Goal: Navigation & Orientation: Find specific page/section

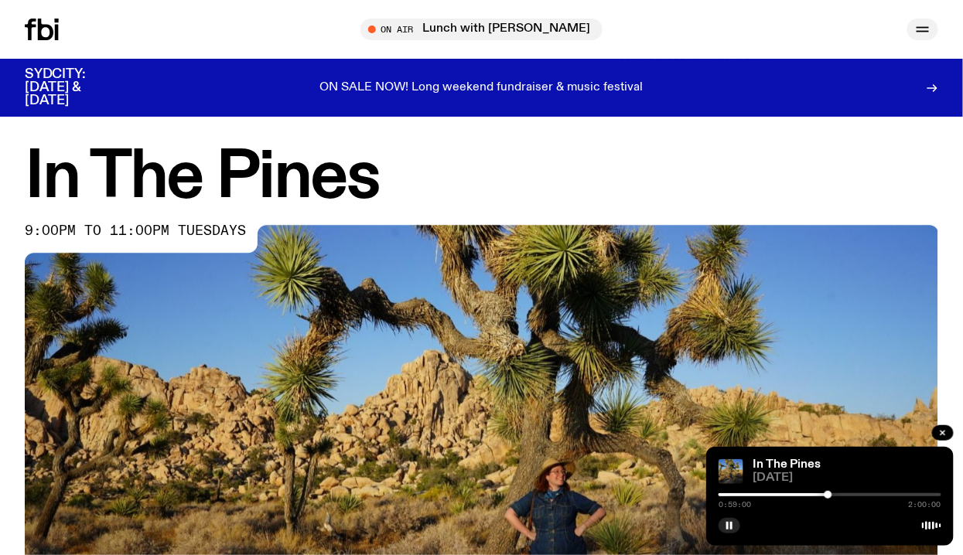
click at [919, 26] on icon "button" at bounding box center [923, 29] width 19 height 19
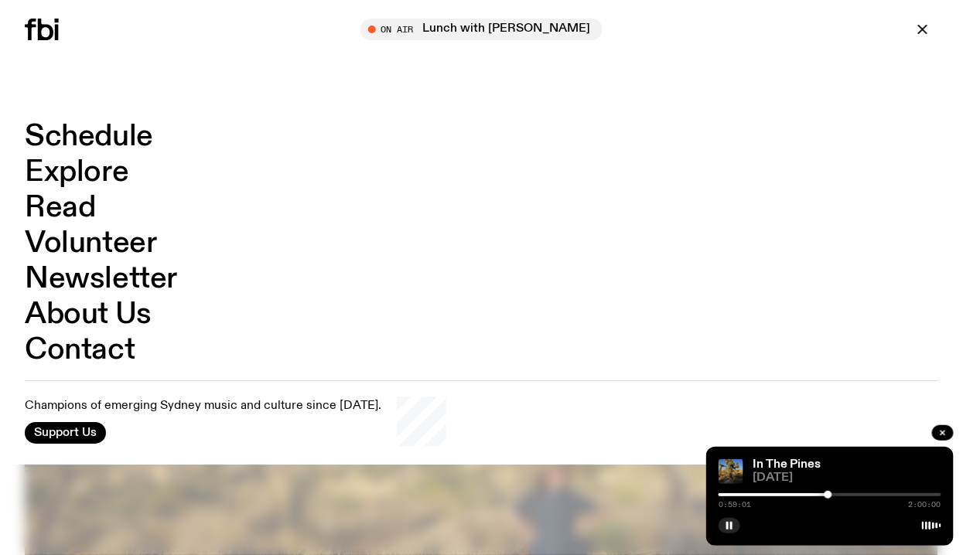
click at [82, 128] on link "Schedule" at bounding box center [89, 136] width 128 height 29
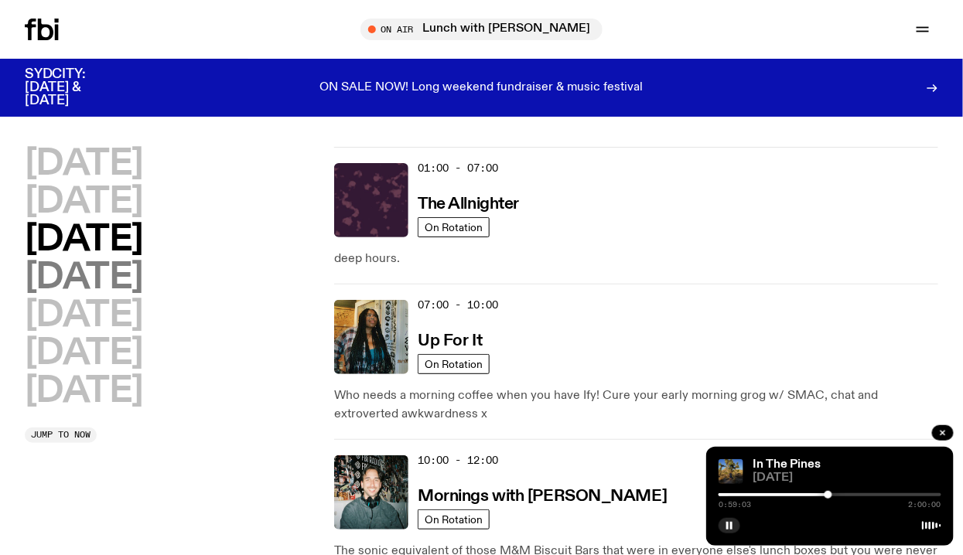
click at [143, 262] on h2 "[DATE]" at bounding box center [84, 278] width 118 height 35
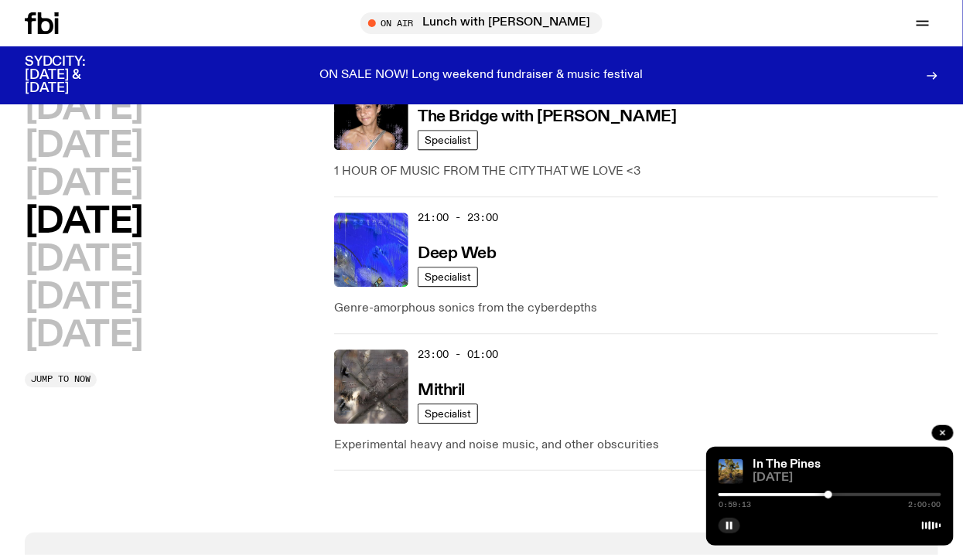
scroll to position [1080, 0]
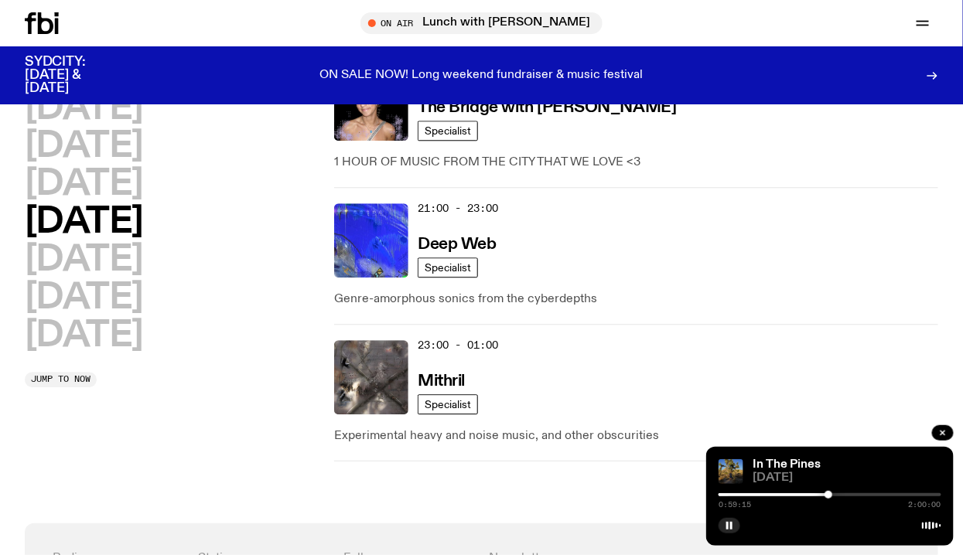
click at [132, 262] on div "[DATE] [DATE] [DATE] [DATE] [DATE] [DATE] [DATE]" at bounding box center [172, 222] width 294 height 262
click at [111, 259] on h2 "[DATE]" at bounding box center [84, 260] width 118 height 35
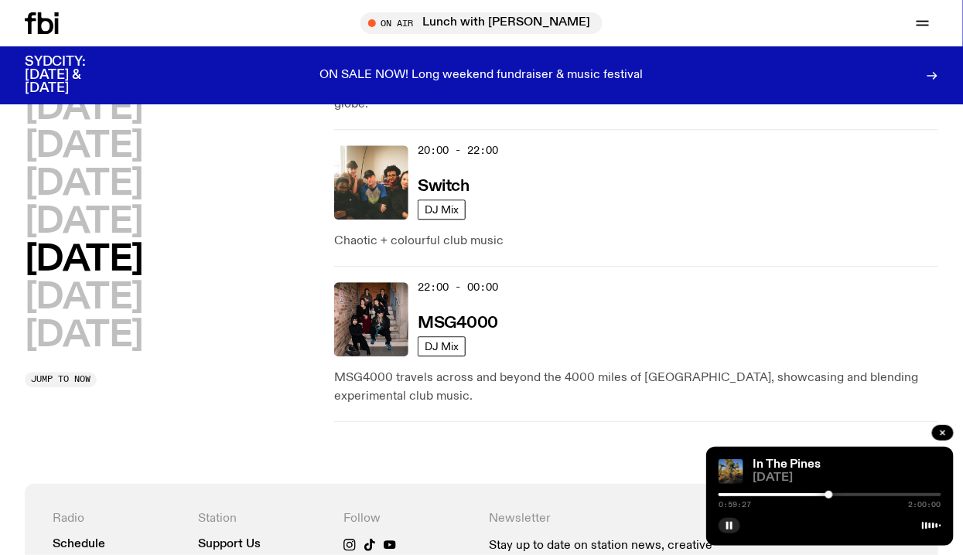
scroll to position [1058, 0]
click at [111, 293] on h2 "[DATE]" at bounding box center [84, 298] width 118 height 35
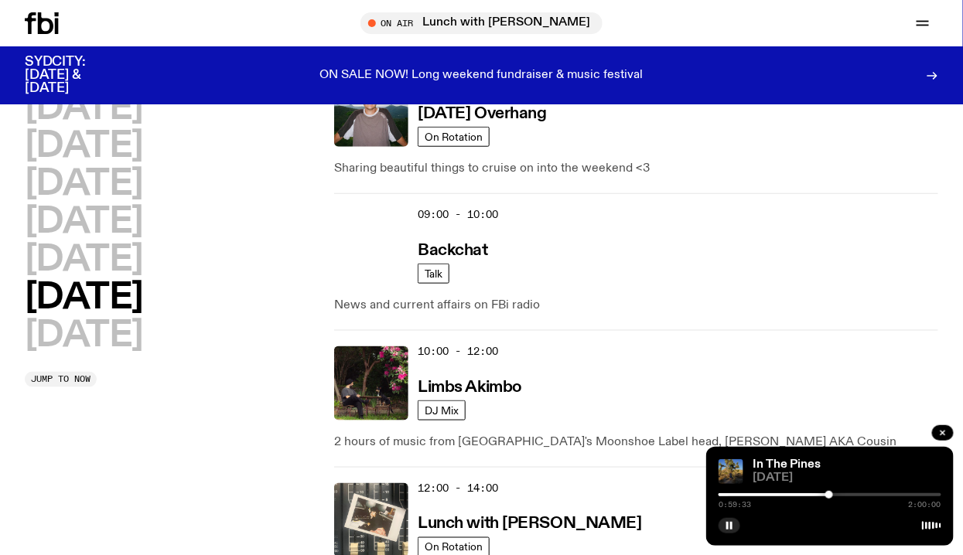
scroll to position [354, 0]
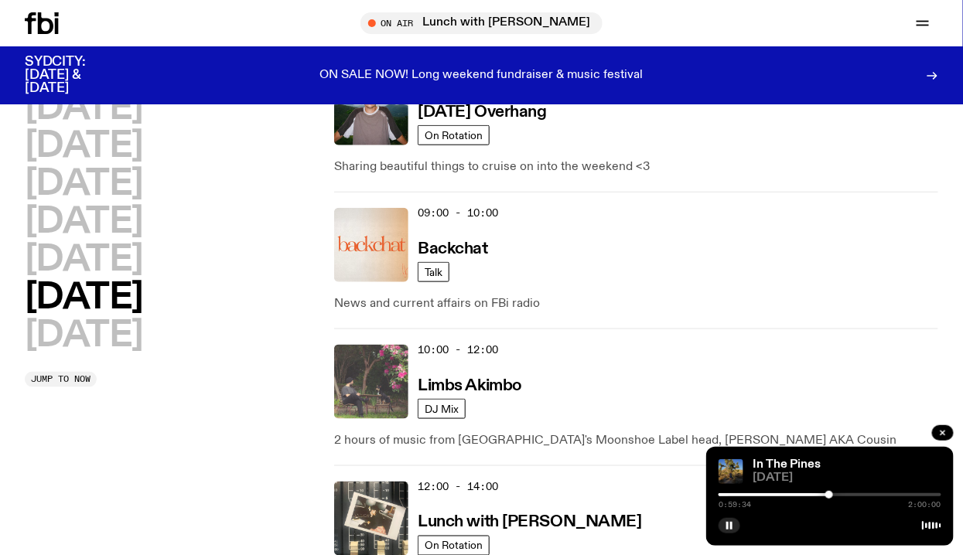
click at [369, 391] on img at bounding box center [371, 382] width 74 height 74
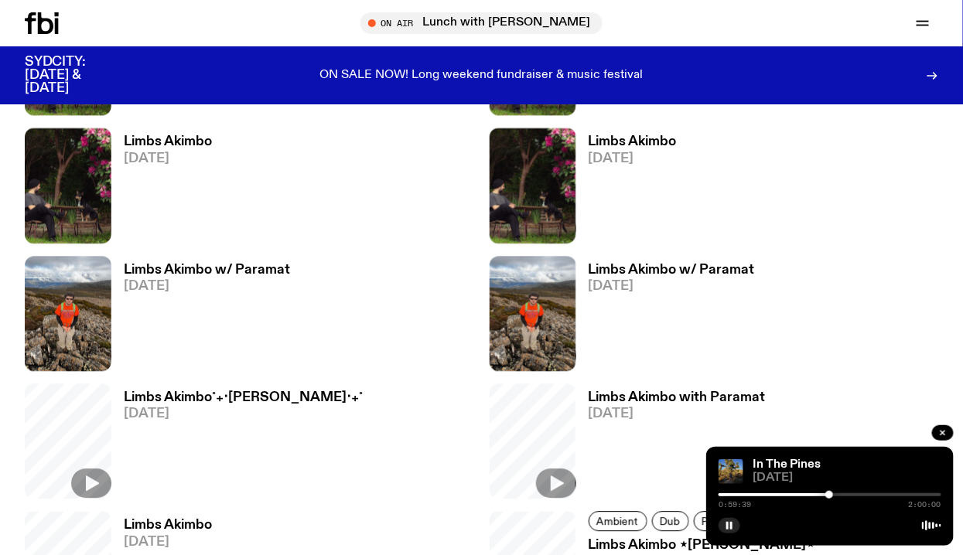
scroll to position [1034, 0]
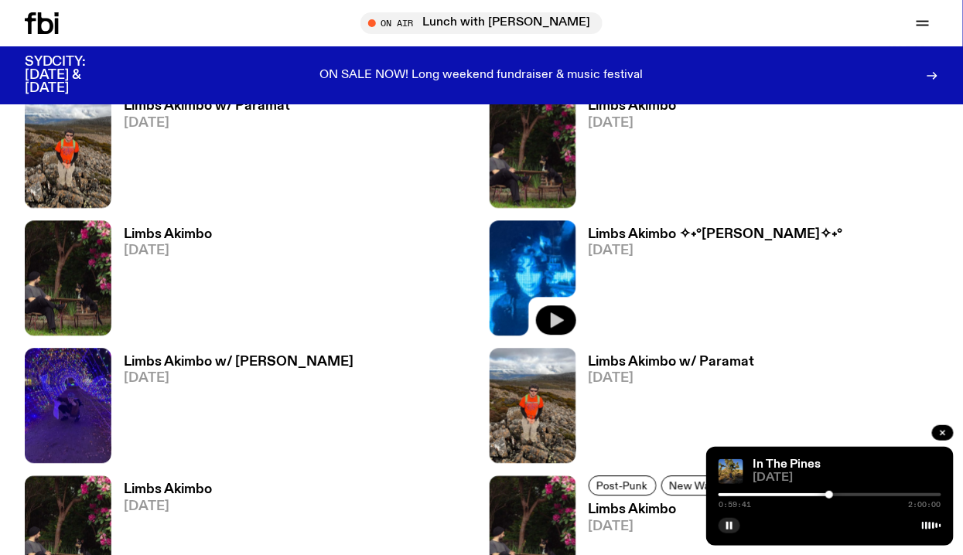
click at [555, 317] on icon "button" at bounding box center [557, 320] width 13 height 15
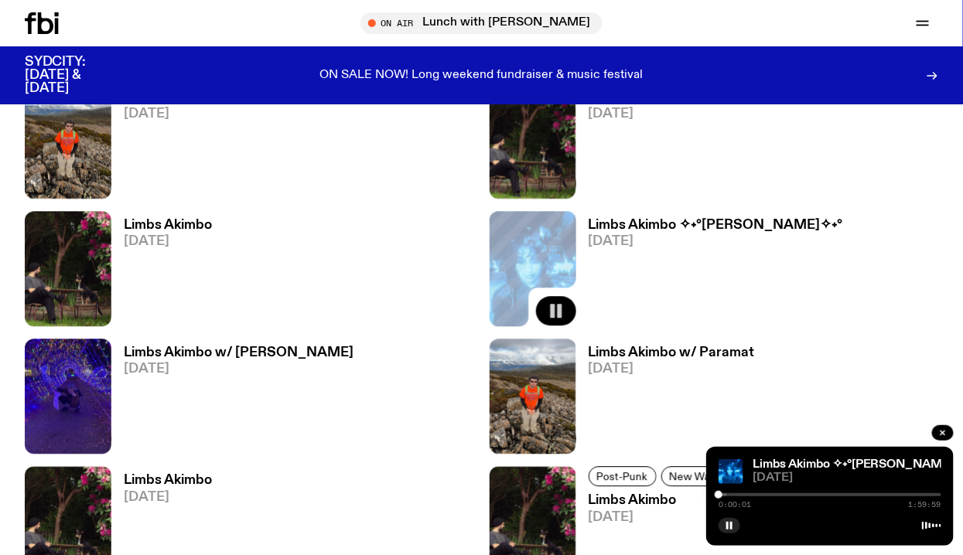
scroll to position [1045, 0]
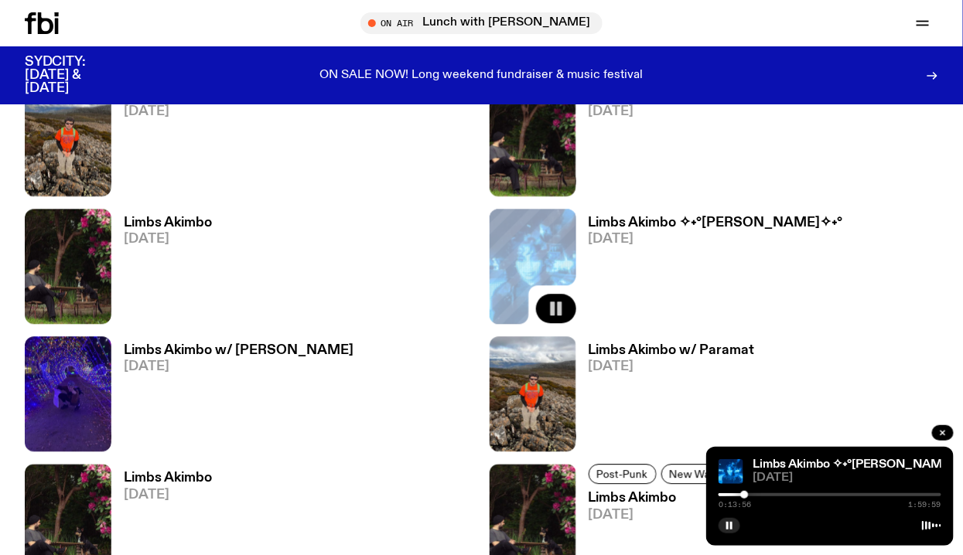
drag, startPoint x: 718, startPoint y: 494, endPoint x: 745, endPoint y: 494, distance: 27.1
click at [745, 494] on div at bounding box center [744, 495] width 8 height 8
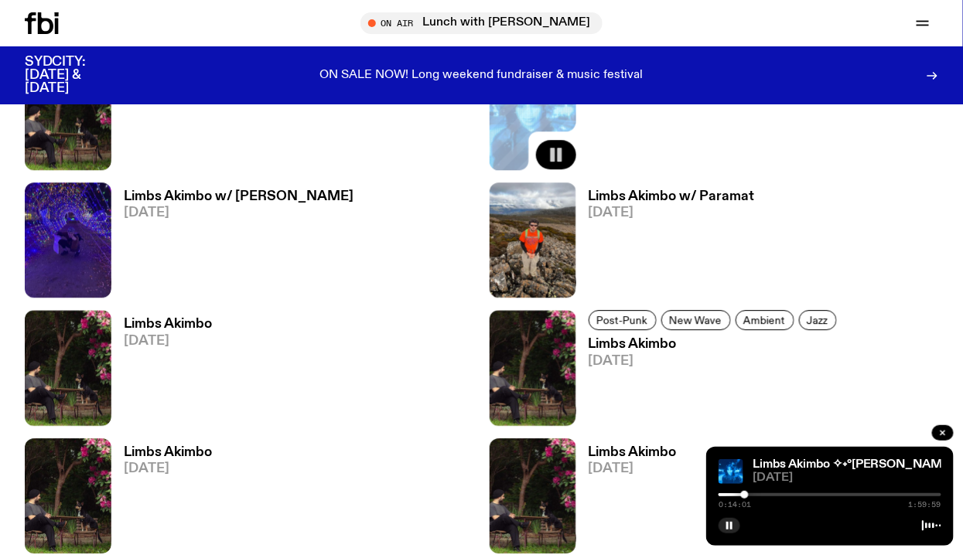
scroll to position [1208, 0]
